Goal: Navigation & Orientation: Find specific page/section

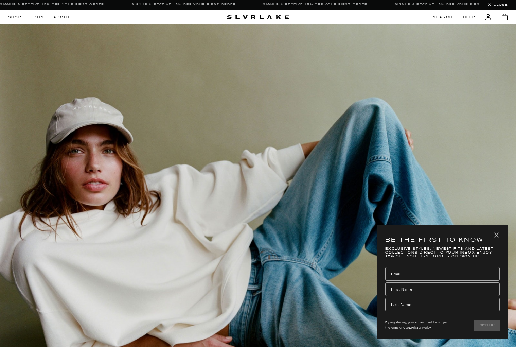
drag, startPoint x: 496, startPoint y: 235, endPoint x: 474, endPoint y: 211, distance: 32.5
click at [494, 233] on icon "close" at bounding box center [496, 235] width 9 height 9
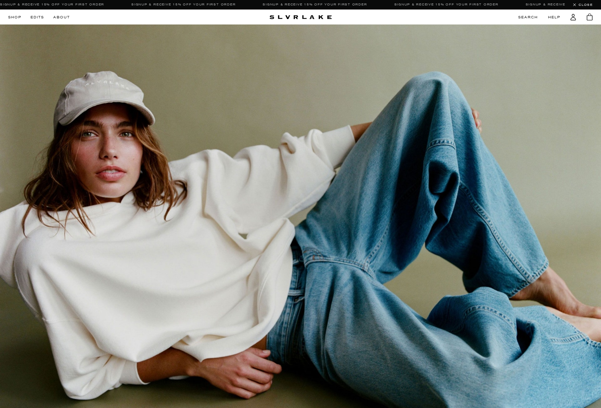
click at [323, 49] on link at bounding box center [300, 251] width 601 height 455
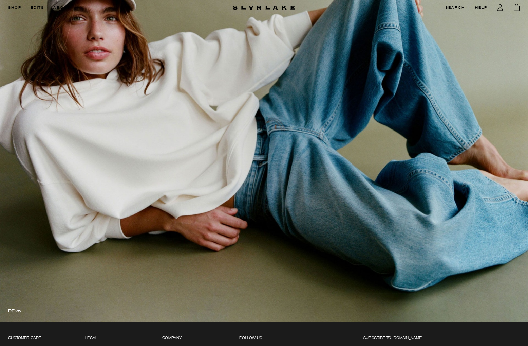
scroll to position [186, 0]
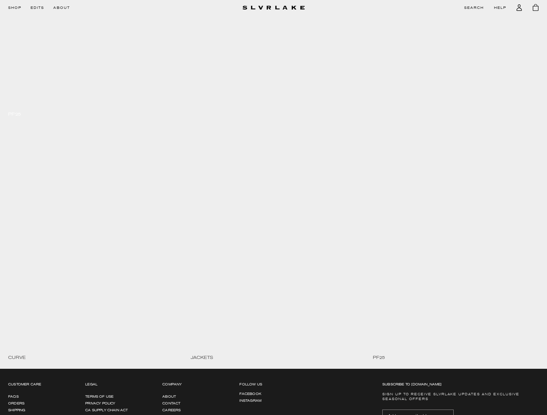
scroll to position [328, 0]
